Goal: Task Accomplishment & Management: Use online tool/utility

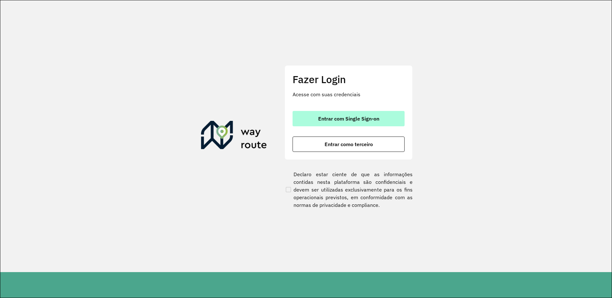
click at [377, 112] on button "Entrar com Single Sign-on" at bounding box center [348, 118] width 112 height 15
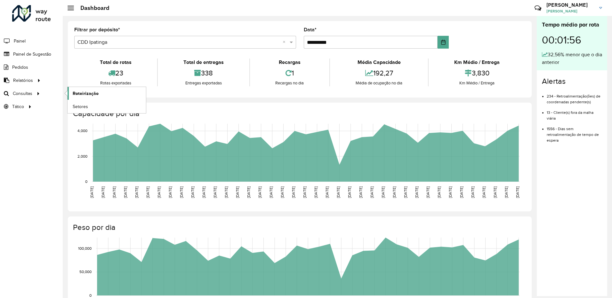
click at [93, 95] on span "Roteirização" at bounding box center [86, 93] width 26 height 7
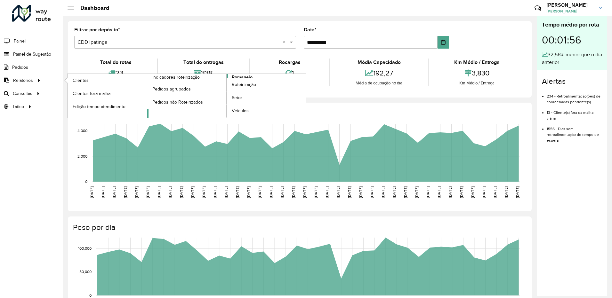
click at [239, 76] on span "Romaneio" at bounding box center [242, 77] width 21 height 7
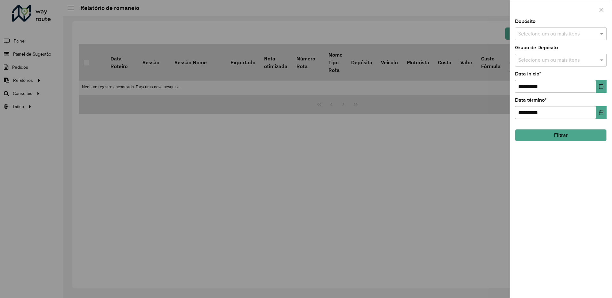
click at [541, 33] on input "text" at bounding box center [557, 34] width 82 height 8
click at [535, 75] on div "CDD Ipatinga" at bounding box center [560, 76] width 91 height 11
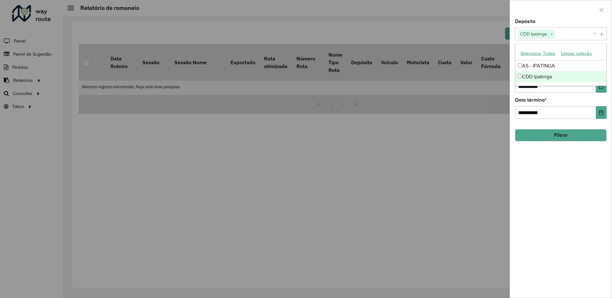
click at [607, 97] on div "**********" at bounding box center [561, 158] width 102 height 279
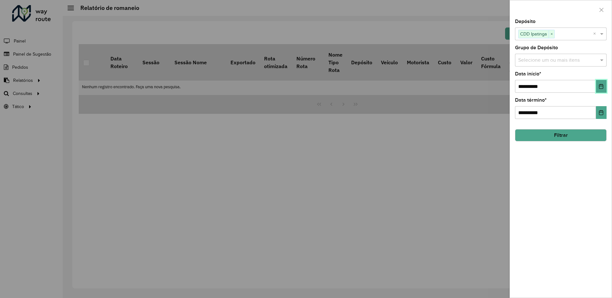
click at [602, 89] on button "Choose Date" at bounding box center [601, 86] width 11 height 13
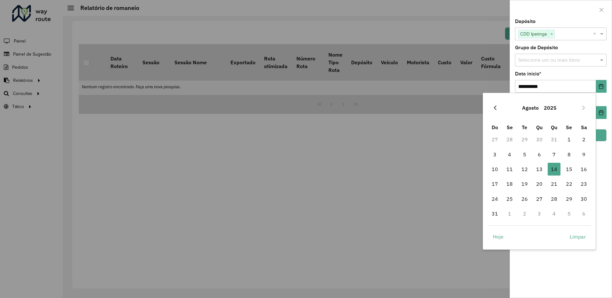
click at [493, 109] on icon "Previous Month" at bounding box center [494, 107] width 5 height 5
click at [524, 140] on span "1" at bounding box center [524, 139] width 13 height 13
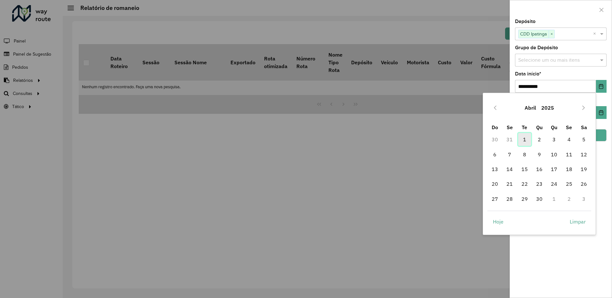
type input "**********"
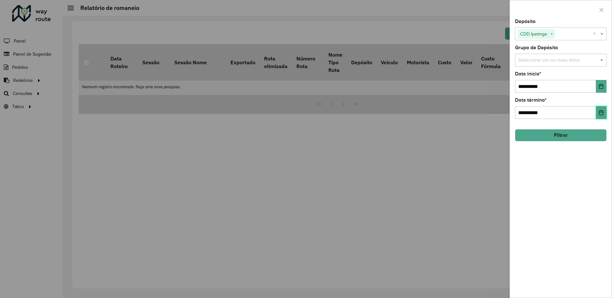
click at [603, 112] on icon "Choose Date" at bounding box center [601, 112] width 4 height 5
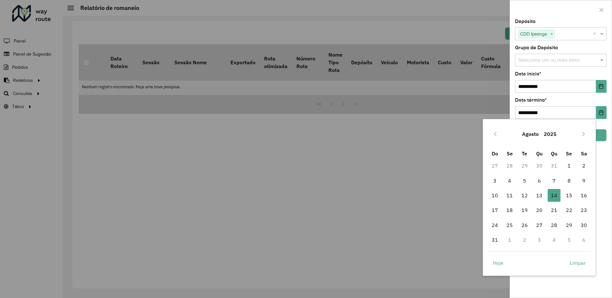
click at [533, 132] on button "Agosto" at bounding box center [530, 133] width 22 height 15
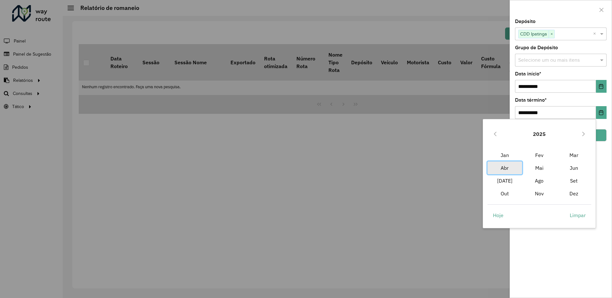
click at [505, 167] on span "Abr" at bounding box center [504, 168] width 35 height 13
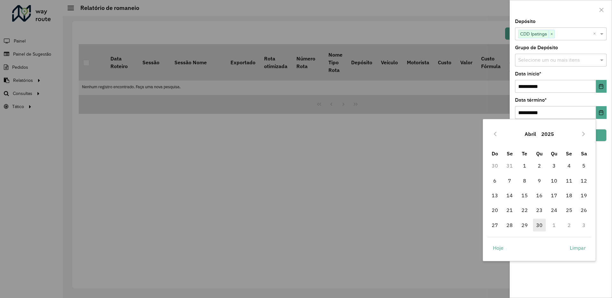
click at [537, 227] on span "30" at bounding box center [539, 225] width 13 height 13
type input "**********"
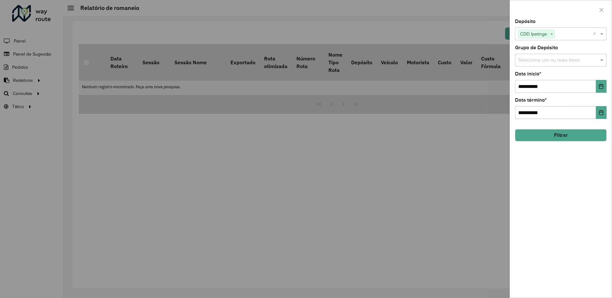
click at [557, 129] on button "Filtrar" at bounding box center [560, 135] width 91 height 12
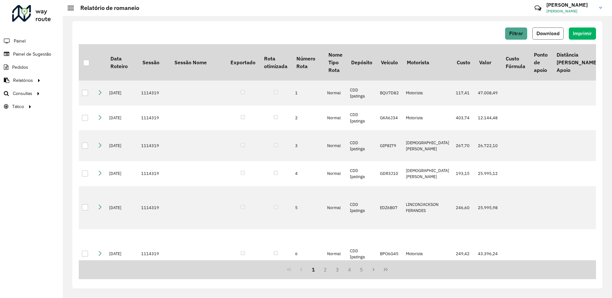
click at [558, 33] on span "Download" at bounding box center [547, 33] width 23 height 5
click at [442, 22] on div "Filtrar Download Imprimir Data Roteiro Sessão Sessão Nome Exportado Rota otimiz…" at bounding box center [337, 154] width 530 height 267
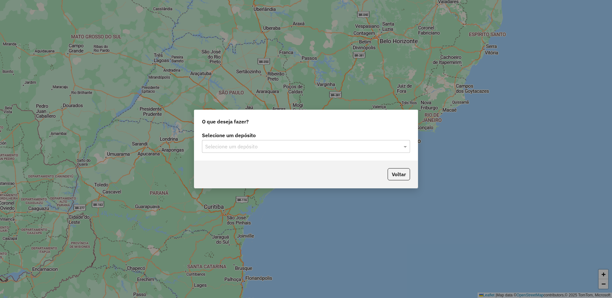
click at [248, 145] on input "text" at bounding box center [299, 147] width 189 height 8
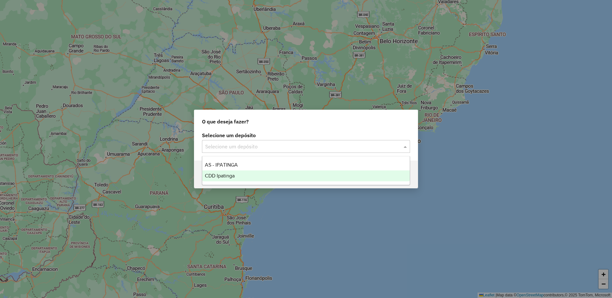
click at [230, 175] on span "CDD Ipatinga" at bounding box center [220, 175] width 30 height 5
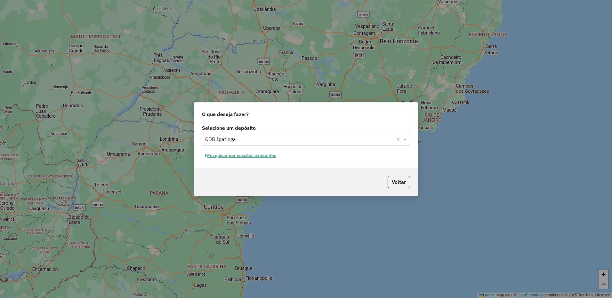
click at [273, 156] on button "Pesquisar por sessões existentes" at bounding box center [240, 156] width 77 height 10
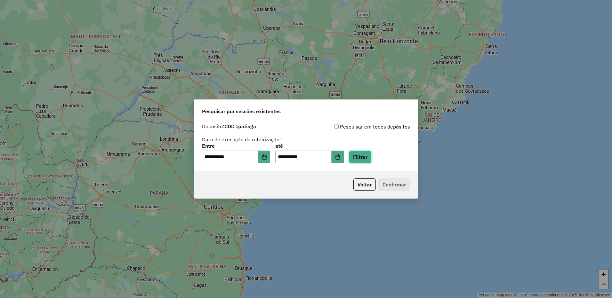
click at [365, 155] on button "Filtrar" at bounding box center [360, 157] width 23 height 12
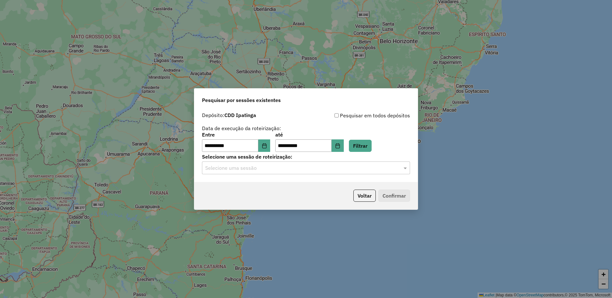
click at [329, 165] on input "text" at bounding box center [299, 168] width 189 height 8
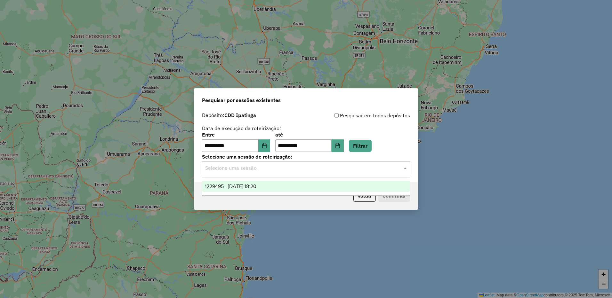
click at [285, 189] on div "1229495 - 14/08/2025 18:20" at bounding box center [305, 186] width 207 height 11
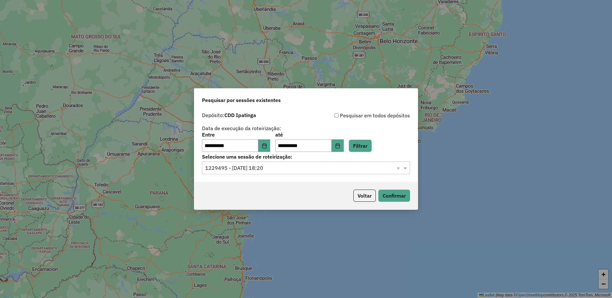
click at [400, 202] on div "Voltar Confirmar" at bounding box center [305, 196] width 223 height 28
click at [399, 200] on button "Confirmar" at bounding box center [394, 196] width 32 height 12
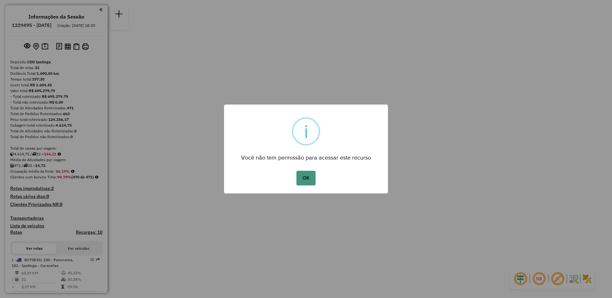
click at [305, 180] on button "OK" at bounding box center [305, 178] width 19 height 15
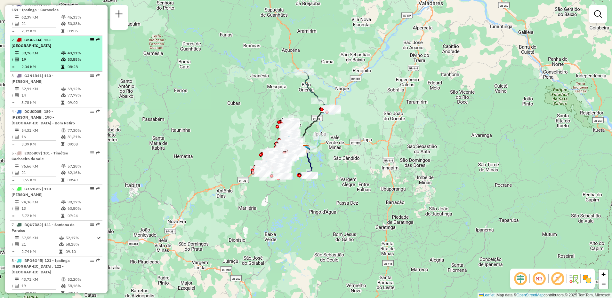
scroll to position [288, 0]
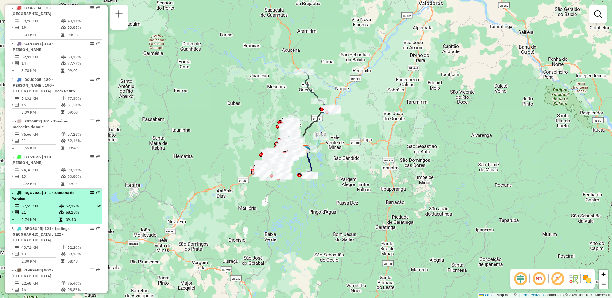
click at [67, 209] on td "52,17%" at bounding box center [80, 206] width 31 height 6
select select "**********"
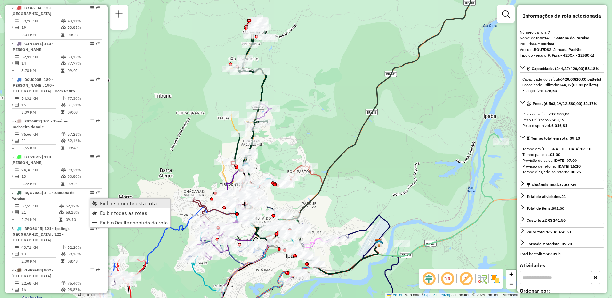
click at [104, 204] on span "Exibir somente esta rota" at bounding box center [128, 203] width 57 height 5
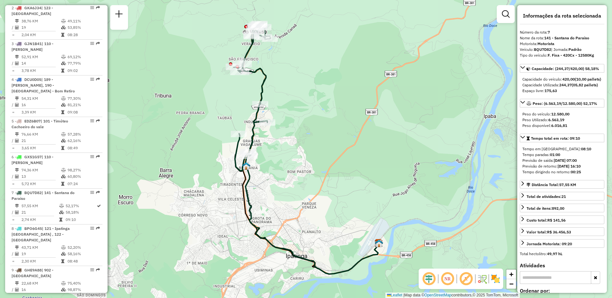
click at [467, 281] on em at bounding box center [465, 278] width 15 height 15
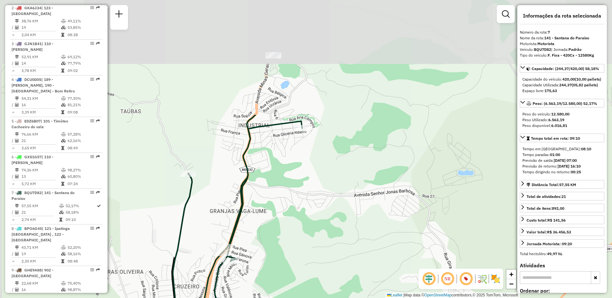
drag, startPoint x: 246, startPoint y: 72, endPoint x: 272, endPoint y: 217, distance: 147.0
click at [272, 217] on div "Janela de atendimento Grade de atendimento Capacidade Transportadoras Veículos …" at bounding box center [306, 149] width 612 height 298
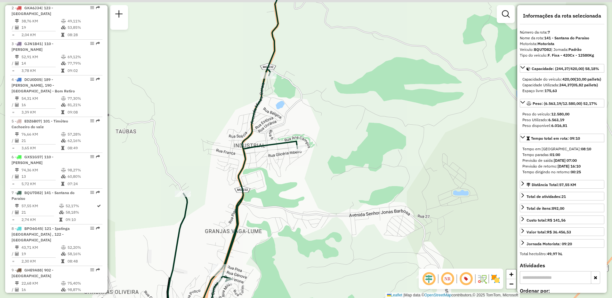
drag, startPoint x: 313, startPoint y: 136, endPoint x: 297, endPoint y: 250, distance: 114.3
click at [297, 250] on div "Janela de atendimento Grade de atendimento Capacidade Transportadoras Veículos …" at bounding box center [306, 149] width 612 height 298
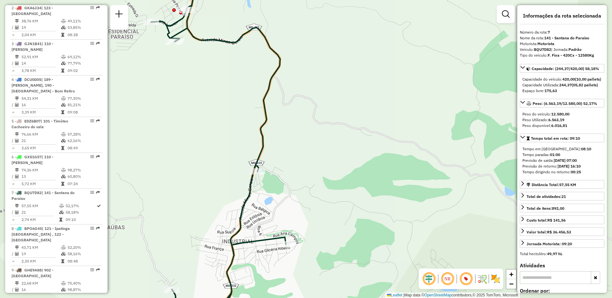
drag, startPoint x: 295, startPoint y: 126, endPoint x: 289, endPoint y: 259, distance: 133.2
click at [289, 259] on div "Janela de atendimento Grade de atendimento Capacidade Transportadoras Veículos …" at bounding box center [306, 149] width 612 height 298
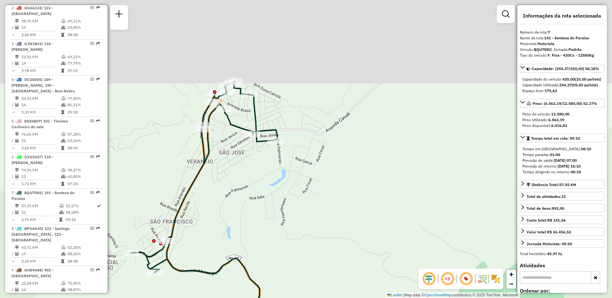
drag, startPoint x: 239, startPoint y: 117, endPoint x: 226, endPoint y: 219, distance: 103.5
click at [224, 225] on div "Janela de atendimento Grade de atendimento Capacidade Transportadoras Veículos …" at bounding box center [306, 149] width 612 height 298
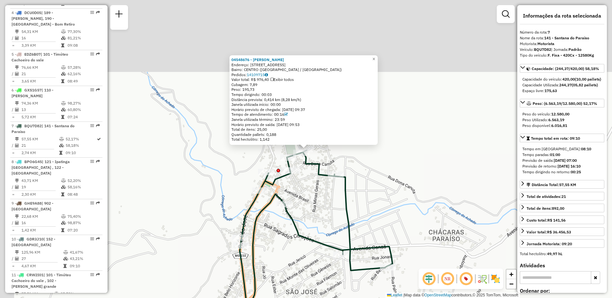
scroll to position [477, 0]
